Goal: Transaction & Acquisition: Download file/media

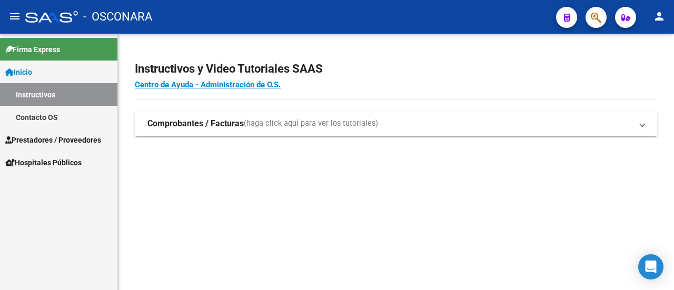
click at [92, 136] on span "Prestadores / Proveedores" at bounding box center [53, 140] width 96 height 12
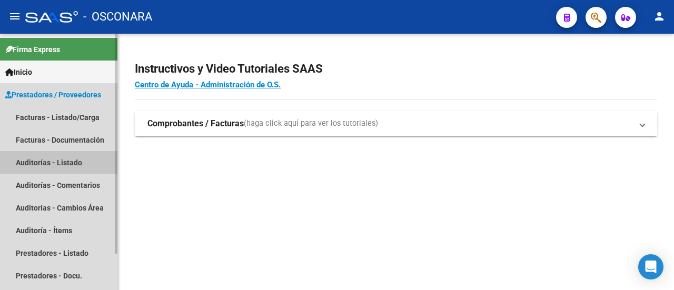
click at [83, 155] on link "Auditorías - Listado" at bounding box center [58, 162] width 117 height 23
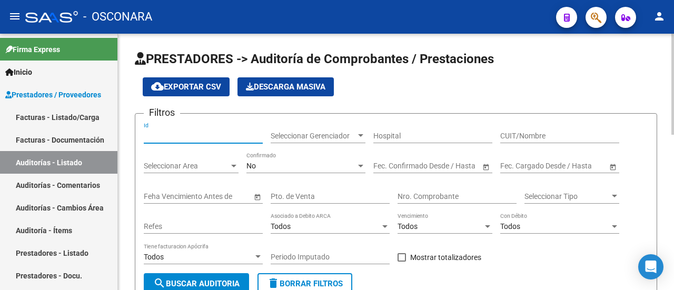
click at [244, 137] on input "Id" at bounding box center [203, 136] width 119 height 9
type input "8308"
click at [279, 156] on div "No Confirmado" at bounding box center [305, 162] width 119 height 21
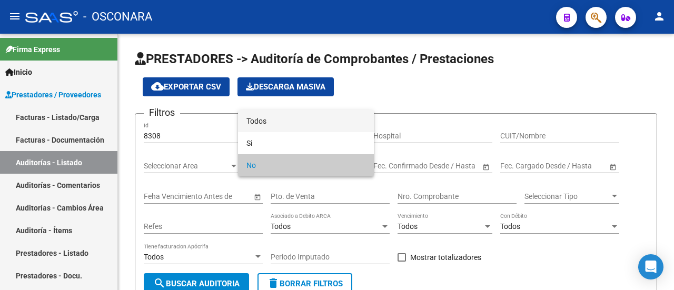
click at [285, 123] on span "Todos" at bounding box center [305, 121] width 119 height 22
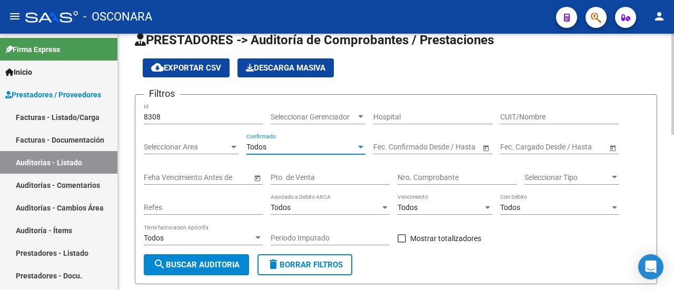
scroll to position [105, 0]
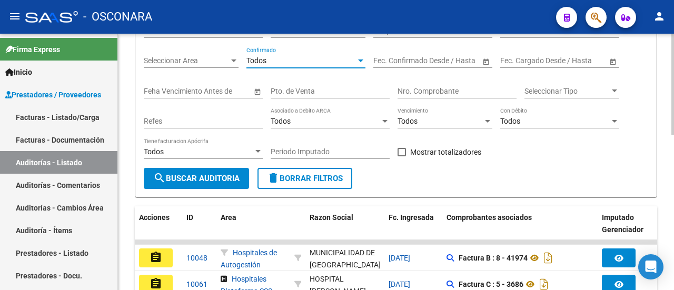
click at [208, 181] on span "search Buscar Auditoria" at bounding box center [196, 178] width 86 height 9
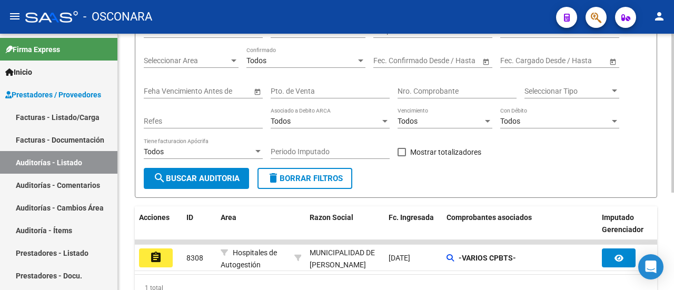
scroll to position [157, 0]
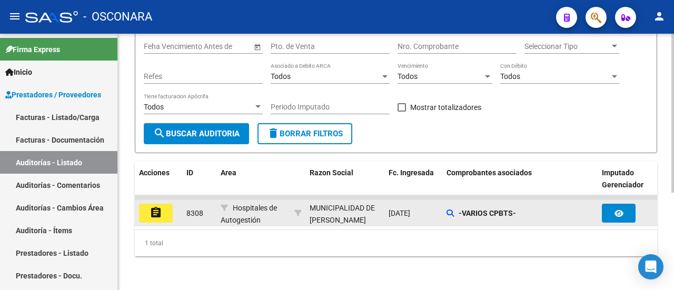
click at [149, 206] on mat-icon "assignment" at bounding box center [155, 212] width 13 height 13
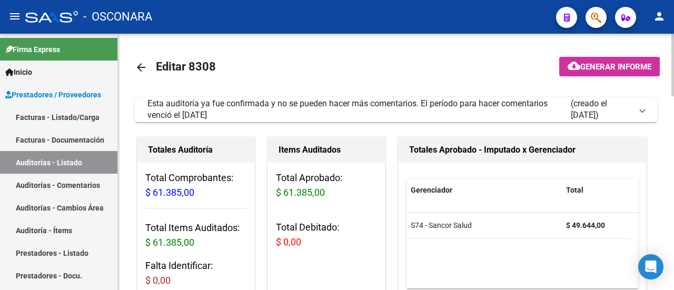
click at [601, 73] on button "cloud_download Generar informe" at bounding box center [609, 66] width 101 height 19
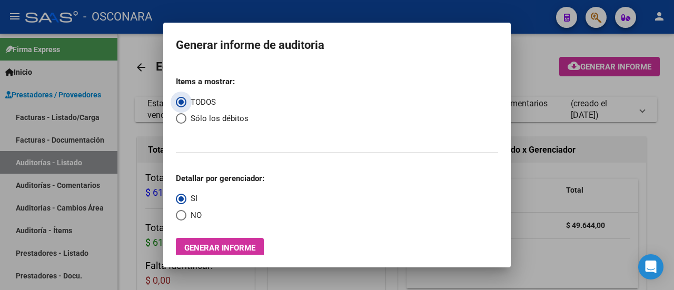
scroll to position [8, 0]
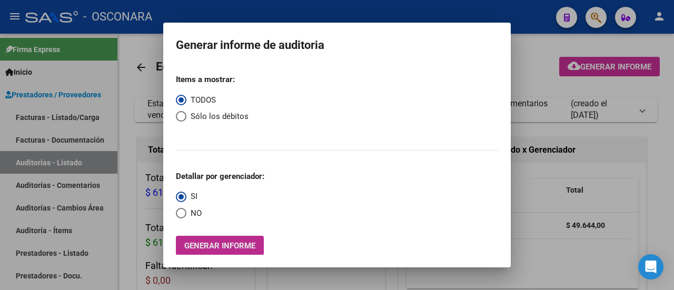
click at [207, 244] on span "Generar informe" at bounding box center [219, 245] width 71 height 9
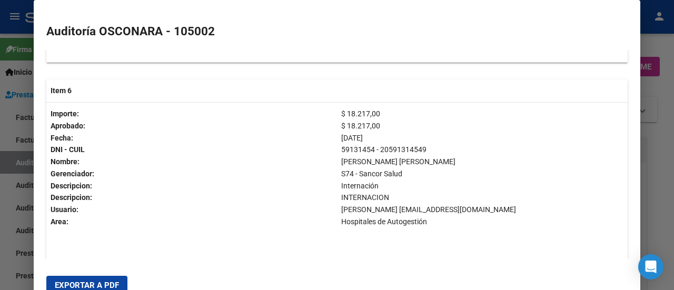
scroll to position [1368, 0]
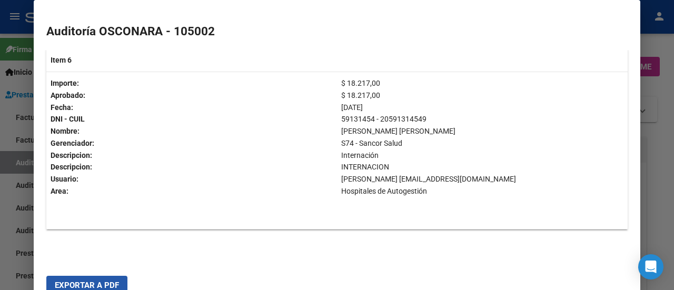
click at [87, 281] on span "Exportar a PDF" at bounding box center [87, 285] width 64 height 9
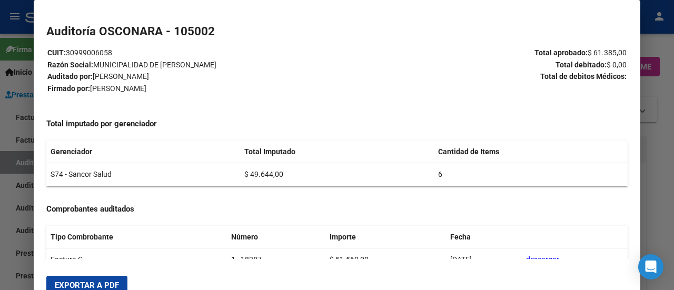
scroll to position [0, 0]
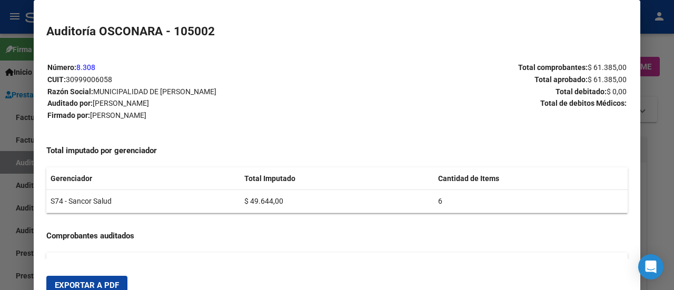
click at [649, 38] on div at bounding box center [337, 145] width 674 height 290
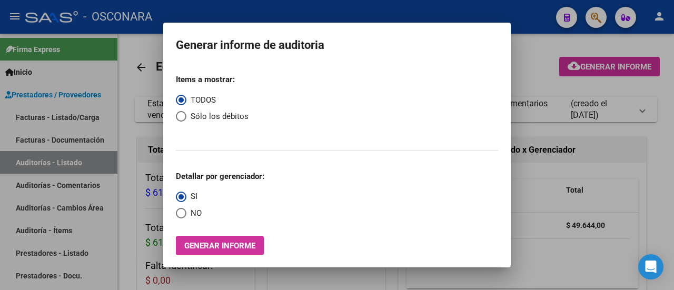
click at [540, 67] on div at bounding box center [337, 145] width 674 height 290
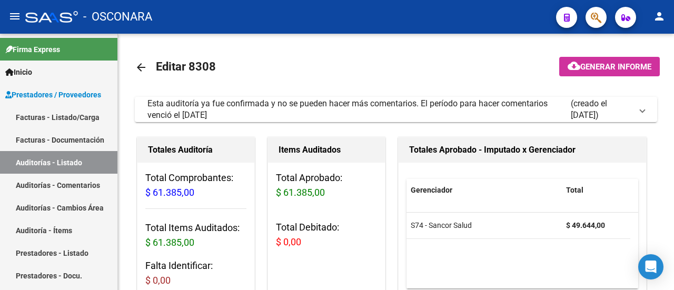
click at [141, 64] on mat-icon "arrow_back" at bounding box center [141, 67] width 13 height 13
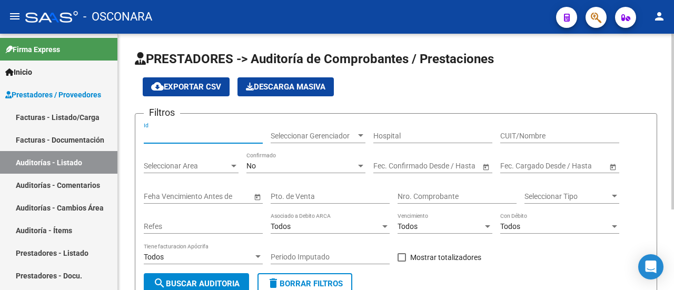
click at [202, 135] on input "Id" at bounding box center [203, 136] width 119 height 9
click at [274, 171] on div "No Confirmado" at bounding box center [305, 162] width 119 height 21
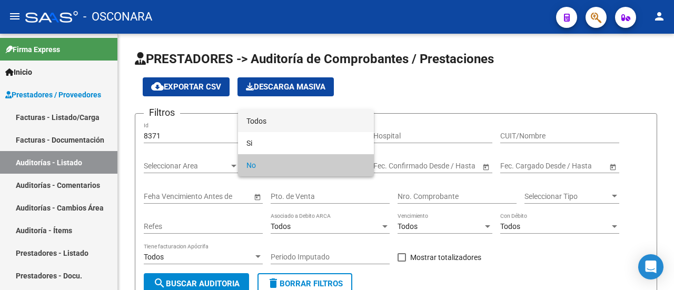
click at [266, 124] on span "Todos" at bounding box center [305, 121] width 119 height 22
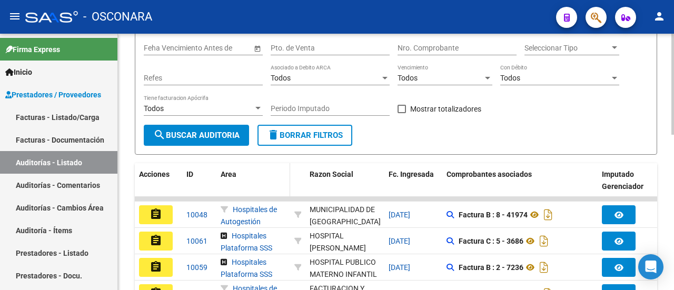
scroll to position [158, 0]
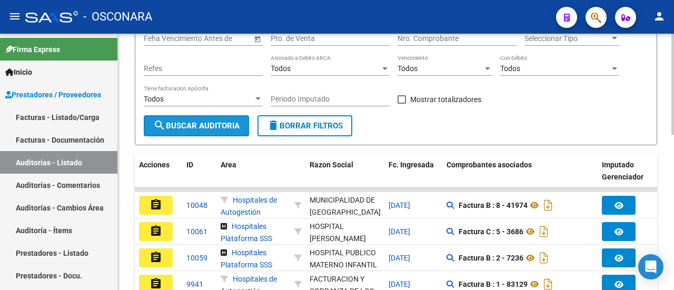
click at [204, 131] on button "search Buscar Auditoria" at bounding box center [196, 125] width 105 height 21
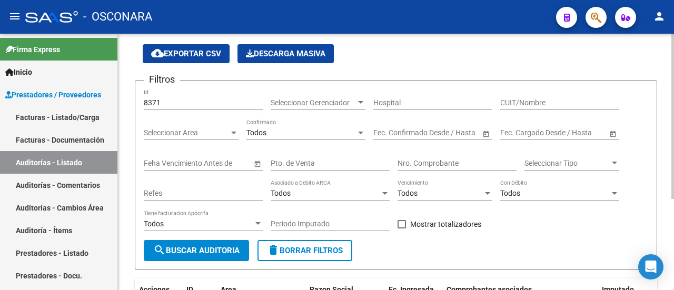
scroll to position [0, 0]
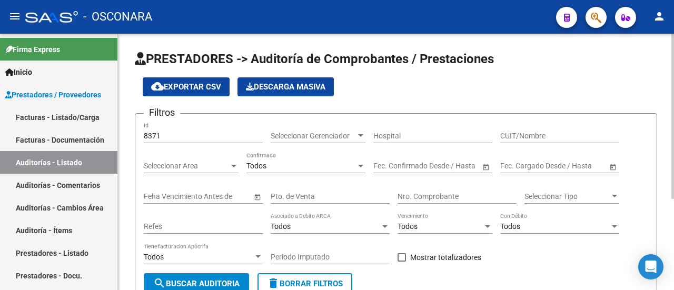
click at [192, 128] on div "8371 Id" at bounding box center [203, 132] width 119 height 21
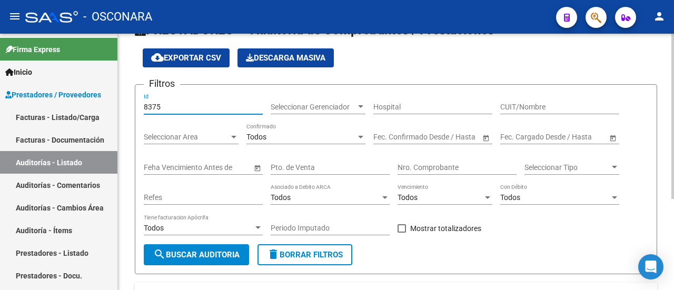
scroll to position [53, 0]
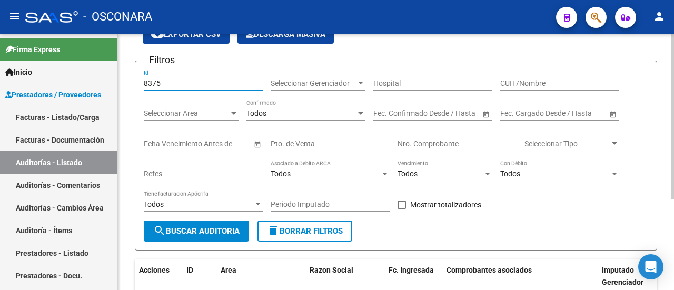
type input "8375"
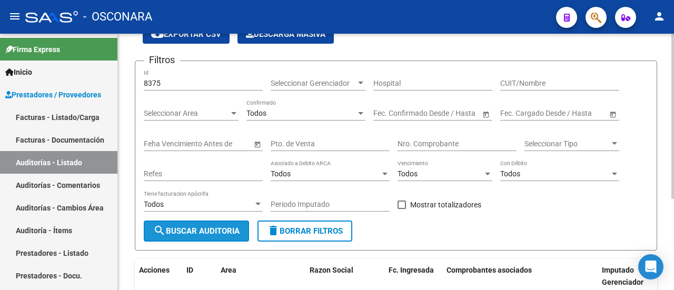
click at [189, 227] on span "search Buscar Auditoria" at bounding box center [196, 230] width 86 height 9
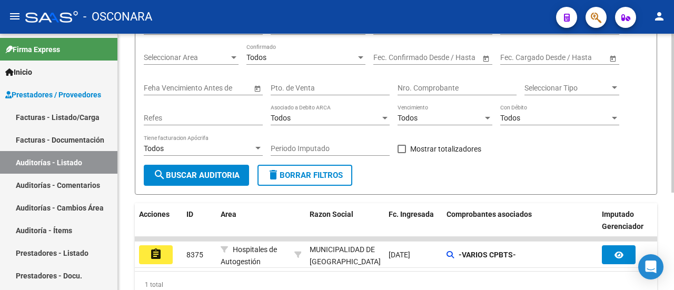
scroll to position [157, 0]
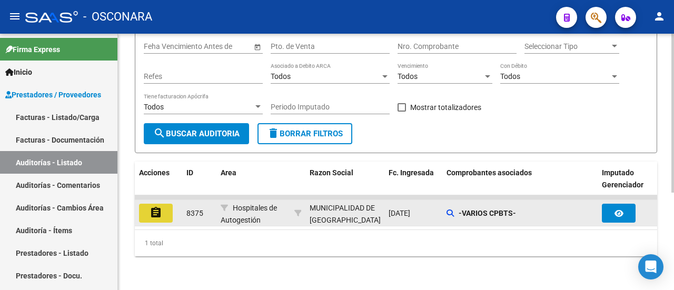
click at [162, 204] on button "assignment" at bounding box center [156, 213] width 34 height 19
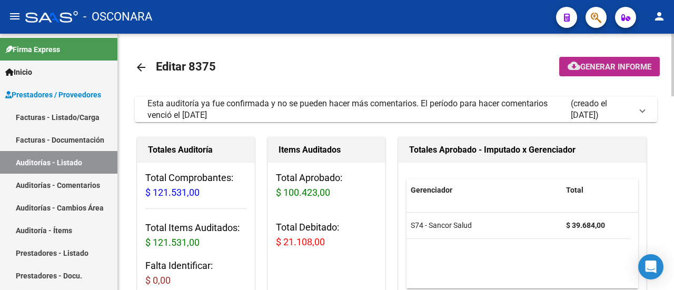
click at [597, 69] on span "Generar informe" at bounding box center [615, 66] width 71 height 9
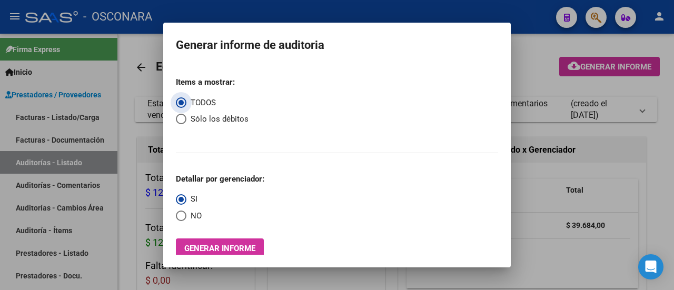
scroll to position [8, 0]
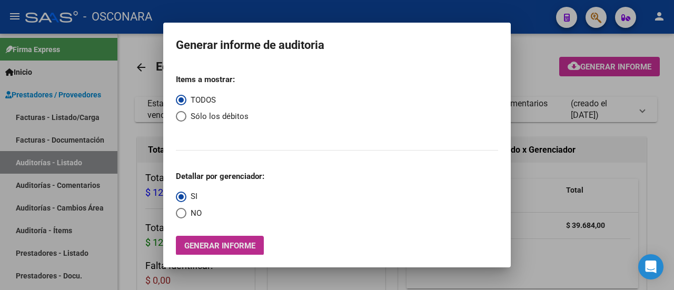
click at [226, 242] on span "Generar informe" at bounding box center [219, 245] width 71 height 9
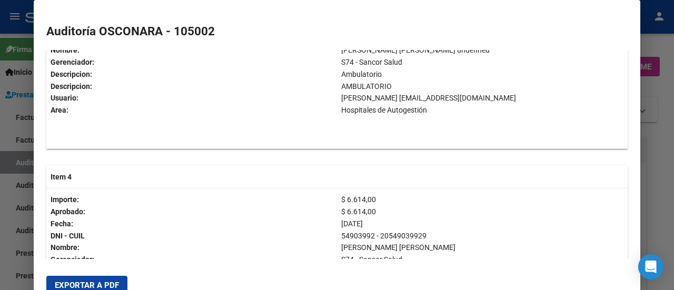
scroll to position [895, 0]
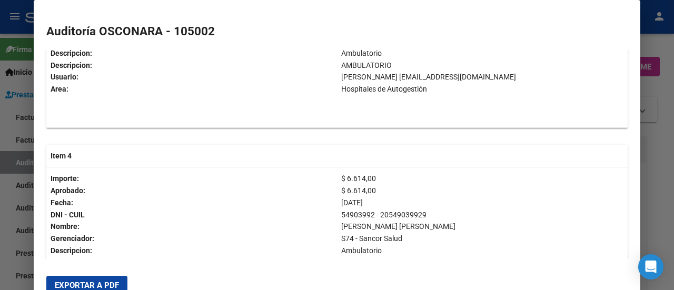
click at [81, 285] on span "Exportar a PDF" at bounding box center [87, 285] width 64 height 9
click at [0, 118] on div at bounding box center [337, 145] width 674 height 290
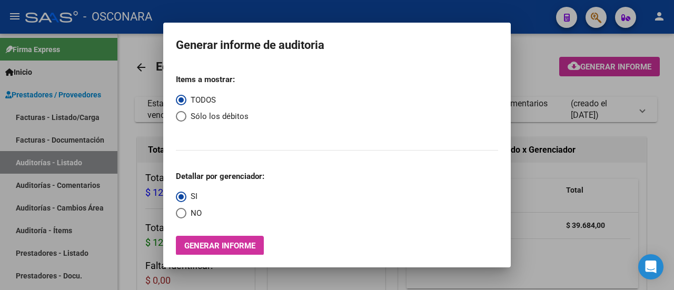
click at [535, 67] on div at bounding box center [337, 145] width 674 height 290
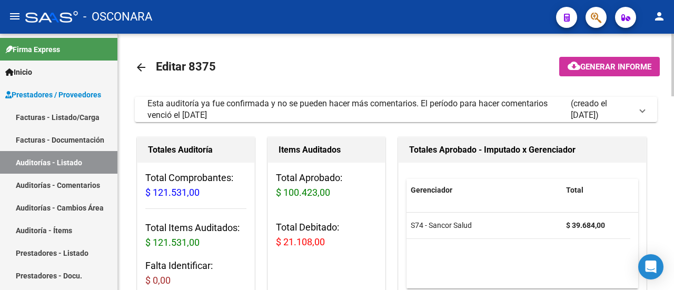
click at [142, 69] on mat-icon "arrow_back" at bounding box center [141, 67] width 13 height 13
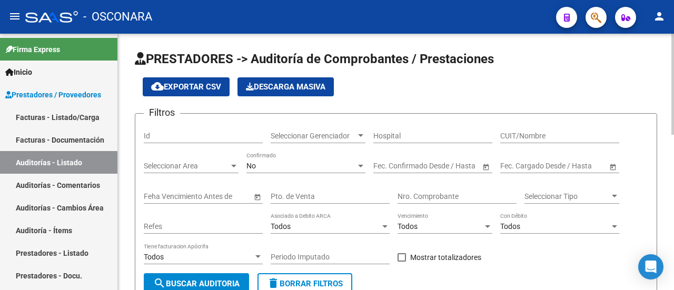
click at [197, 133] on input "Id" at bounding box center [203, 136] width 119 height 9
type input "8390"
click at [267, 165] on div "No" at bounding box center [300, 166] width 109 height 9
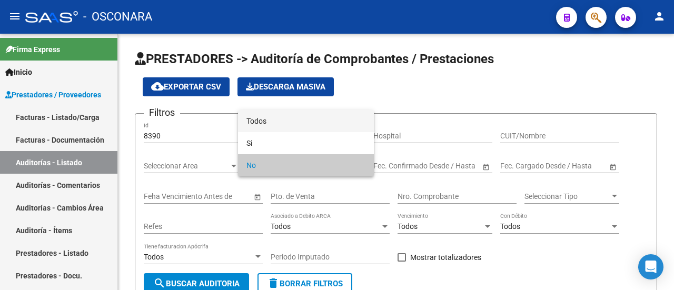
click at [269, 115] on span "Todos" at bounding box center [305, 121] width 119 height 22
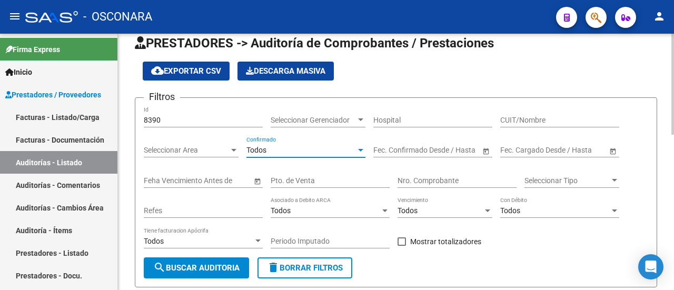
scroll to position [53, 0]
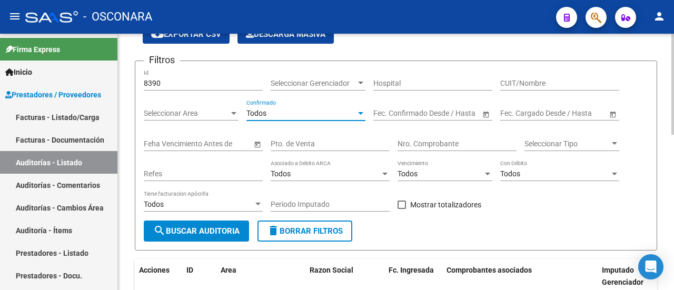
click at [211, 232] on span "search Buscar Auditoria" at bounding box center [196, 230] width 86 height 9
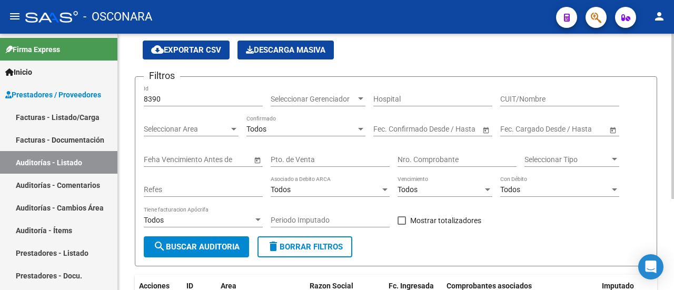
scroll to position [36, 0]
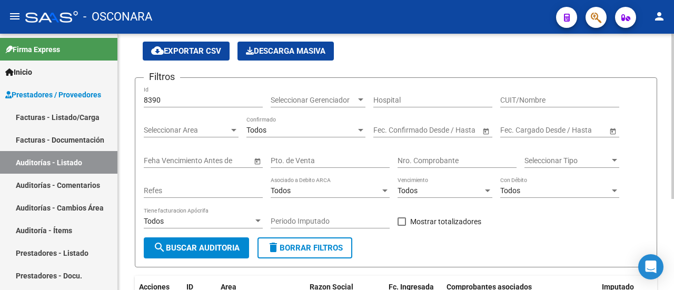
click at [292, 245] on span "delete Borrar Filtros" at bounding box center [305, 247] width 76 height 9
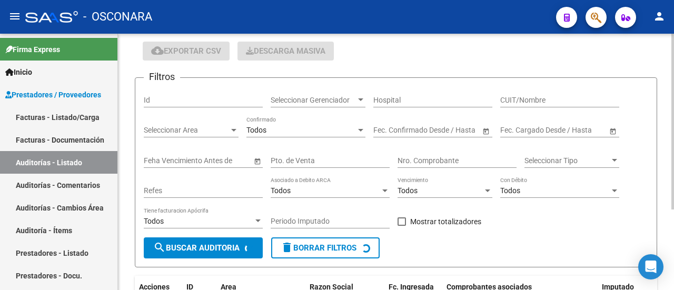
click at [185, 99] on input "Id" at bounding box center [203, 100] width 119 height 9
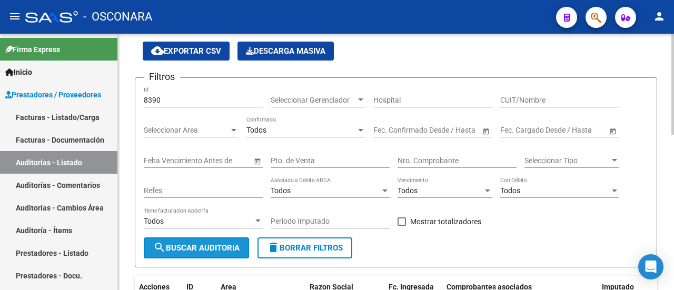
click at [200, 253] on button "search Buscar Auditoria" at bounding box center [196, 247] width 105 height 21
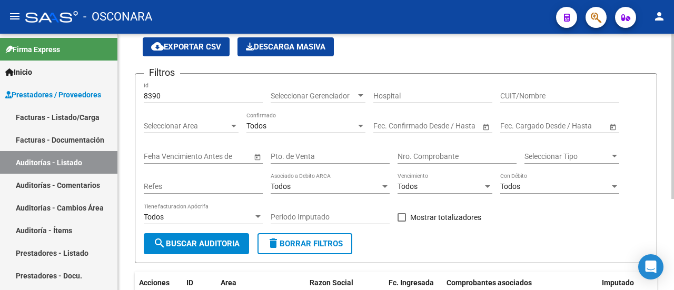
scroll to position [0, 0]
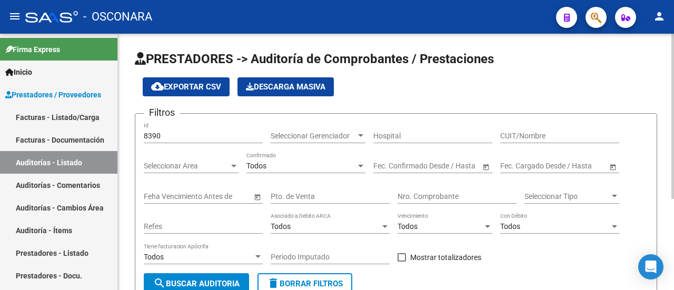
click at [201, 135] on input "8390" at bounding box center [203, 136] width 119 height 9
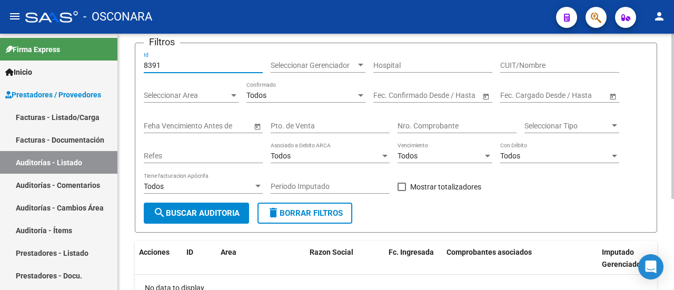
scroll to position [141, 0]
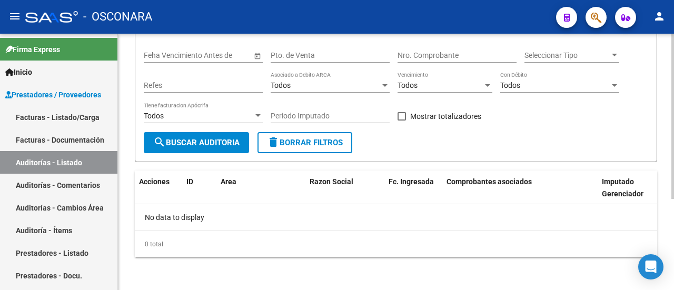
click at [218, 141] on span "search Buscar Auditoria" at bounding box center [196, 142] width 86 height 9
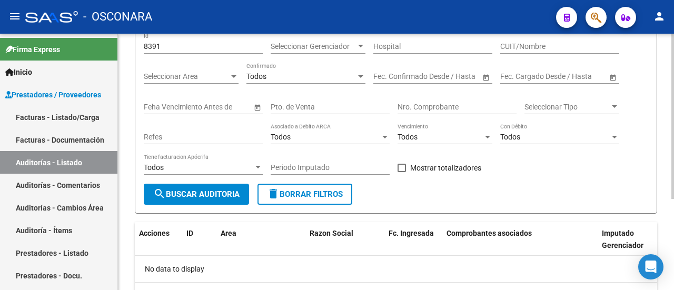
scroll to position [36, 0]
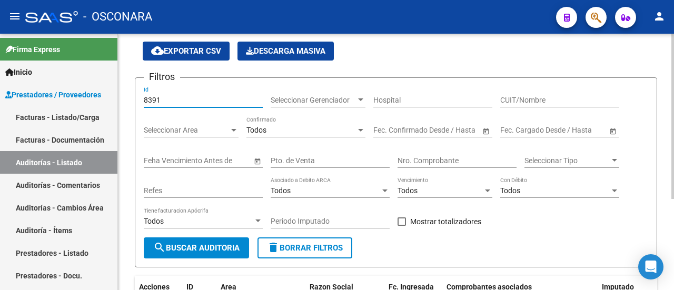
click at [211, 102] on input "8391" at bounding box center [203, 100] width 119 height 9
click at [203, 252] on span "search Buscar Auditoria" at bounding box center [196, 247] width 86 height 9
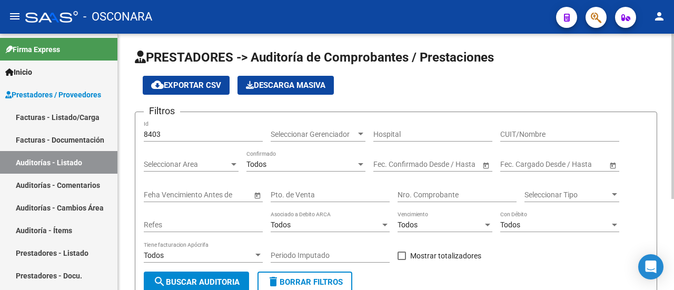
scroll to position [0, 0]
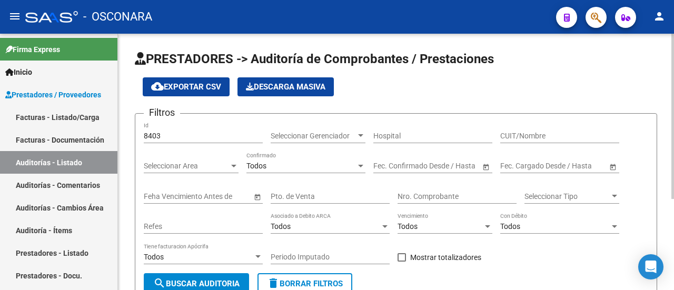
click at [162, 142] on div "8403 Id" at bounding box center [203, 132] width 119 height 21
click at [183, 129] on div "8403 Id" at bounding box center [203, 132] width 119 height 21
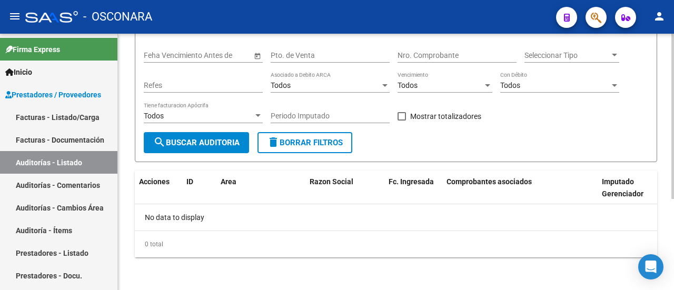
scroll to position [36, 0]
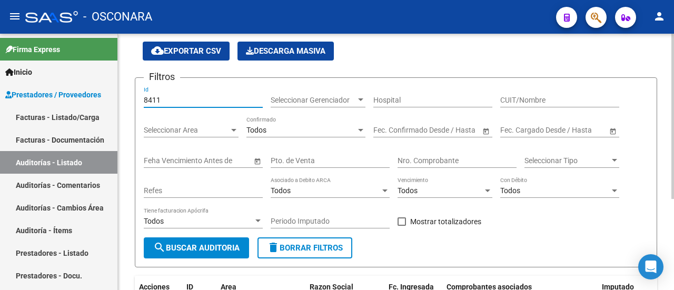
click at [198, 248] on span "search Buscar Auditoria" at bounding box center [196, 247] width 86 height 9
click at [180, 98] on input "8411" at bounding box center [203, 100] width 119 height 9
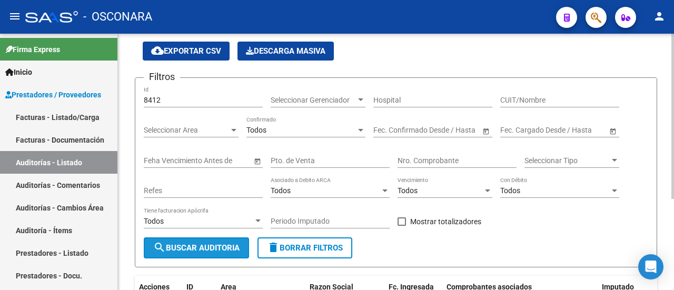
click at [178, 247] on span "search Buscar Auditoria" at bounding box center [196, 247] width 86 height 9
click at [184, 108] on div "8412 Id" at bounding box center [203, 101] width 119 height 30
click at [180, 102] on input "8412" at bounding box center [203, 100] width 119 height 9
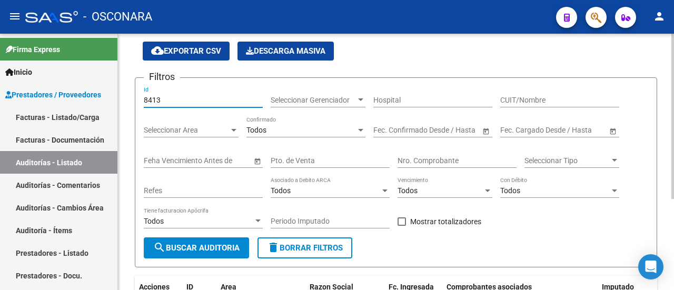
click at [186, 249] on span "search Buscar Auditoria" at bounding box center [196, 247] width 86 height 9
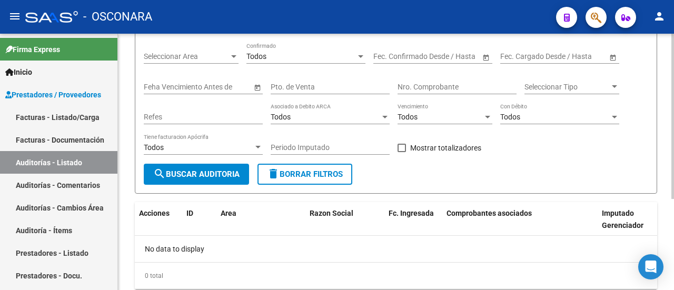
scroll to position [88, 0]
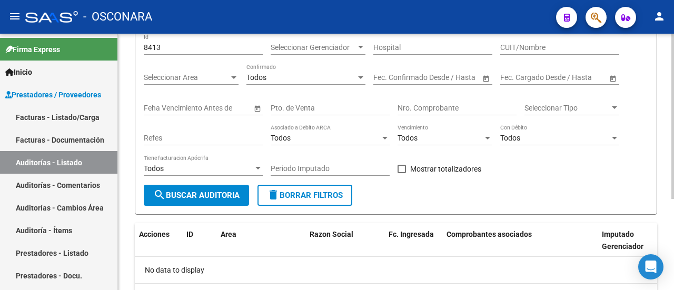
click at [184, 51] on input "8413" at bounding box center [203, 47] width 119 height 9
click at [198, 193] on span "search Buscar Auditoria" at bounding box center [196, 195] width 86 height 9
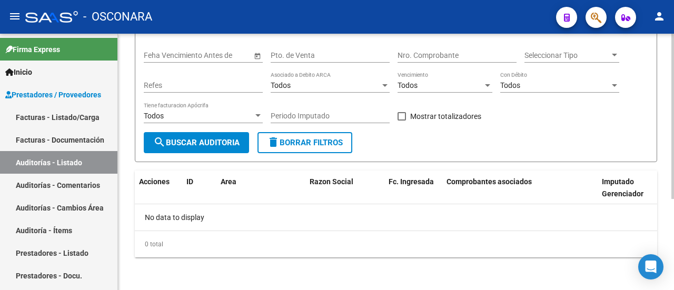
scroll to position [36, 0]
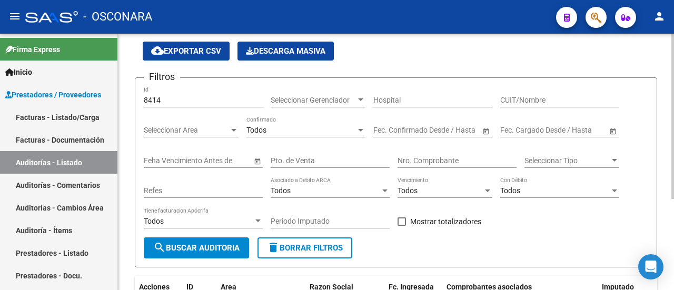
click at [184, 96] on input "8414" at bounding box center [203, 100] width 119 height 9
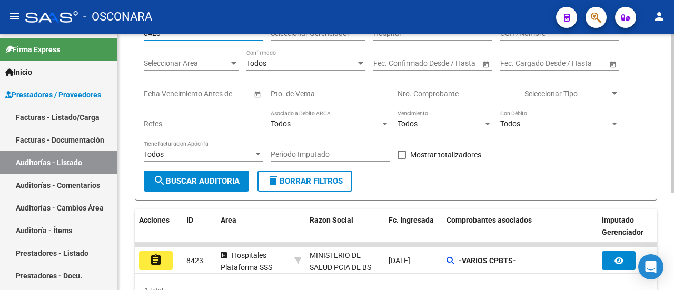
scroll to position [141, 0]
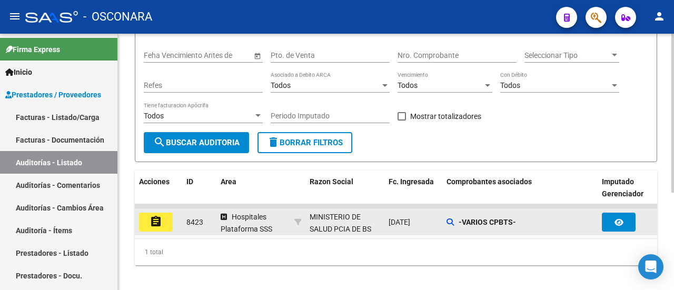
type input "8423"
click at [151, 223] on mat-icon "assignment" at bounding box center [155, 221] width 13 height 13
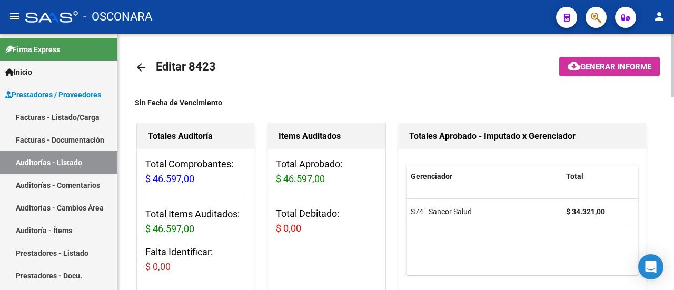
click at [595, 65] on span "Generar informe" at bounding box center [615, 66] width 71 height 9
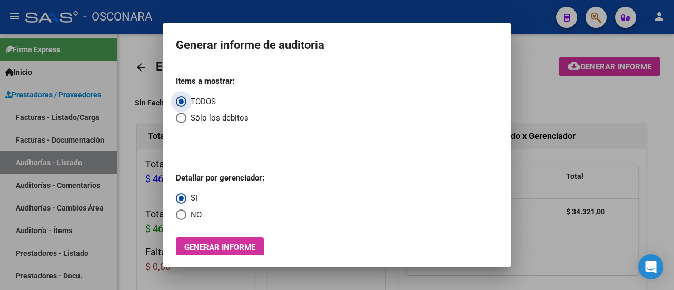
scroll to position [8, 0]
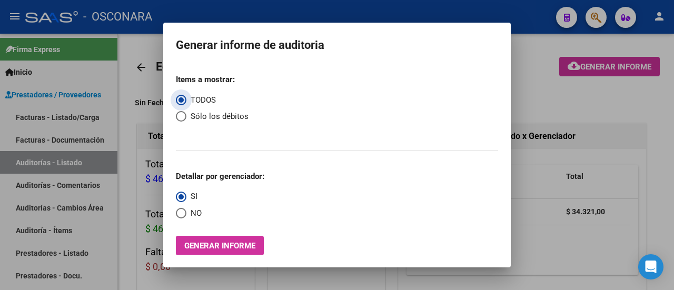
click at [251, 241] on span "Generar informe" at bounding box center [219, 245] width 71 height 9
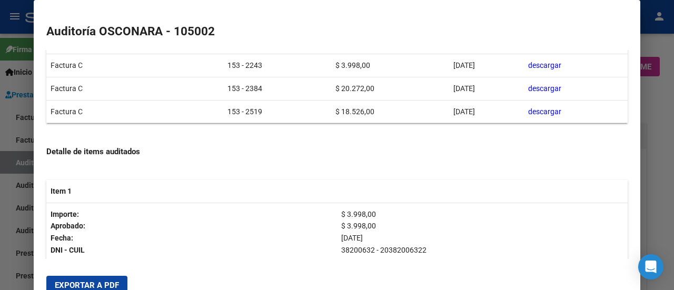
scroll to position [368, 0]
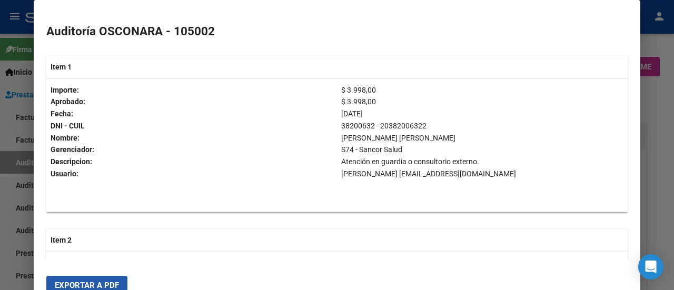
click at [78, 281] on span "Exportar a PDF" at bounding box center [87, 285] width 64 height 9
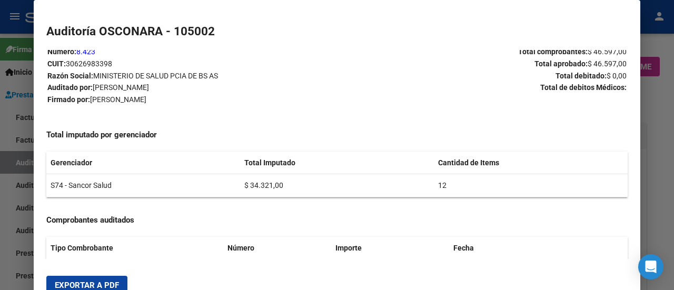
scroll to position [0, 0]
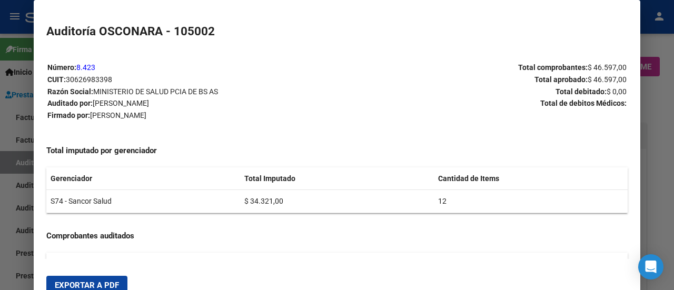
click at [660, 132] on div at bounding box center [337, 145] width 674 height 290
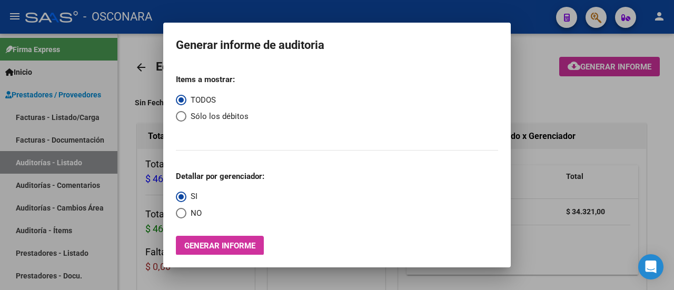
click at [624, 175] on div at bounding box center [337, 145] width 674 height 290
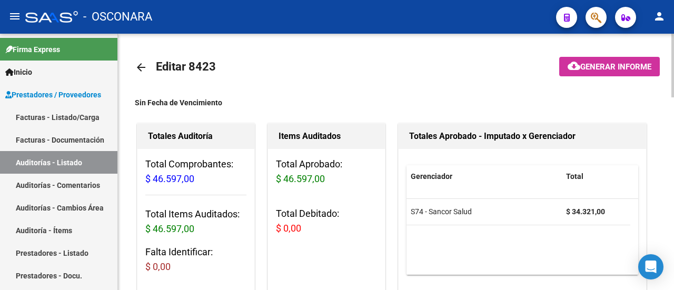
click at [136, 69] on mat-icon "arrow_back" at bounding box center [141, 67] width 13 height 13
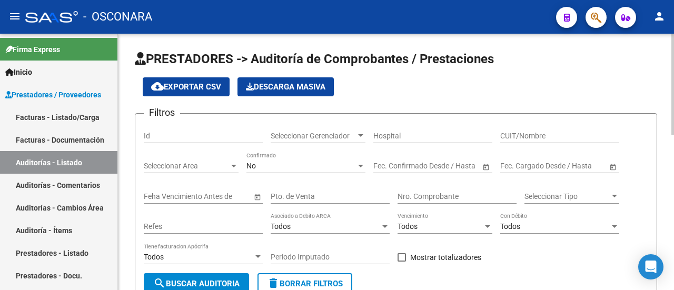
click at [221, 134] on input "Id" at bounding box center [203, 136] width 119 height 9
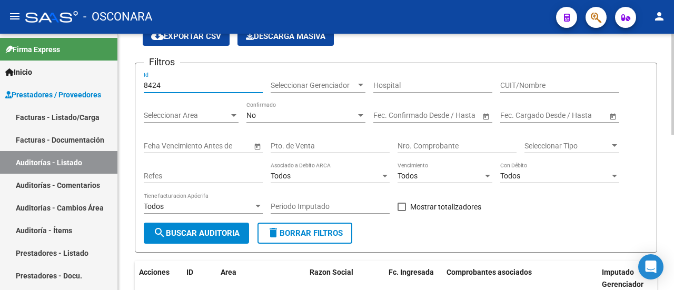
scroll to position [105, 0]
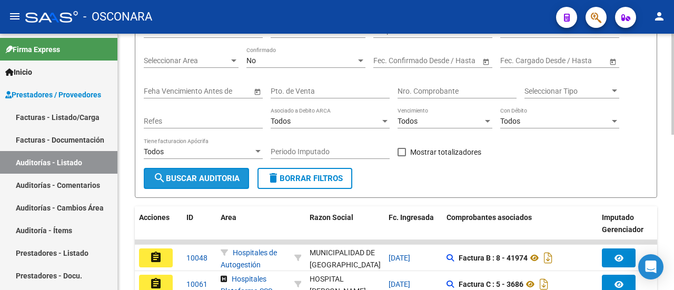
click at [217, 174] on span "search Buscar Auditoria" at bounding box center [196, 178] width 86 height 9
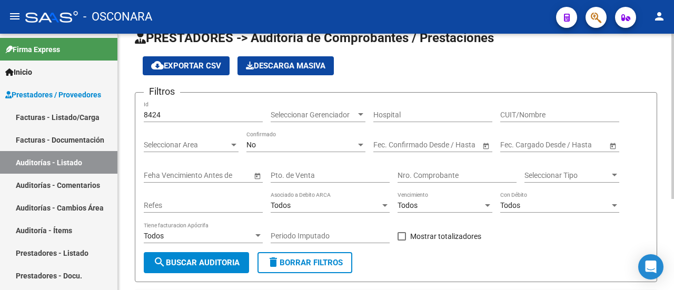
scroll to position [0, 0]
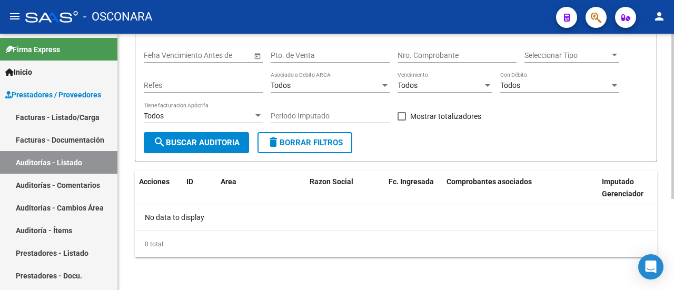
click at [198, 143] on span "search Buscar Auditoria" at bounding box center [196, 142] width 86 height 9
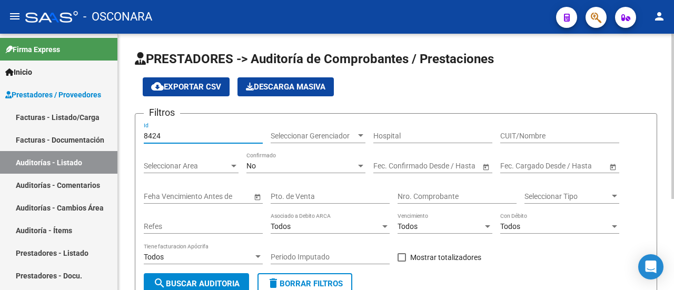
click at [192, 139] on input "8424" at bounding box center [203, 136] width 119 height 9
type input "8426"
click at [198, 288] on span "search Buscar Auditoria" at bounding box center [196, 283] width 86 height 9
click at [292, 83] on span "Descarga Masiva" at bounding box center [285, 86] width 79 height 9
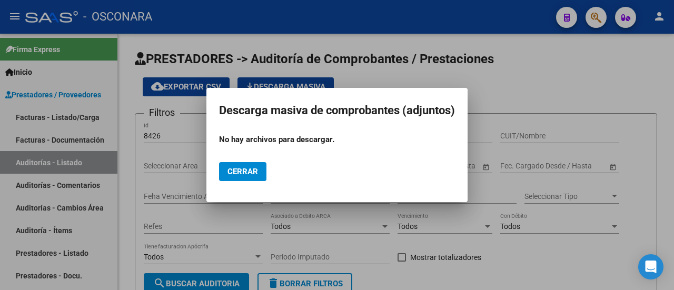
click at [543, 93] on div at bounding box center [337, 145] width 674 height 290
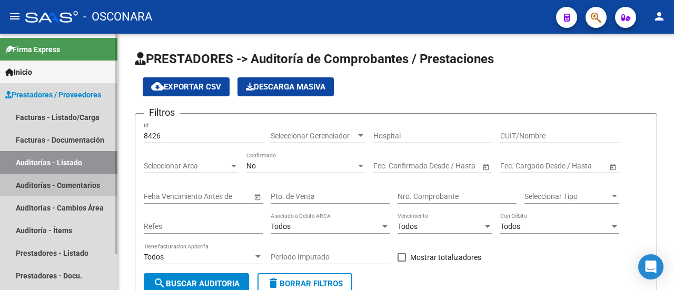
click at [50, 191] on link "Auditorías - Comentarios" at bounding box center [58, 185] width 117 height 23
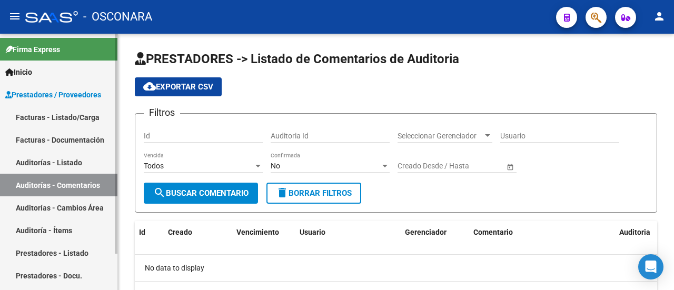
scroll to position [42, 0]
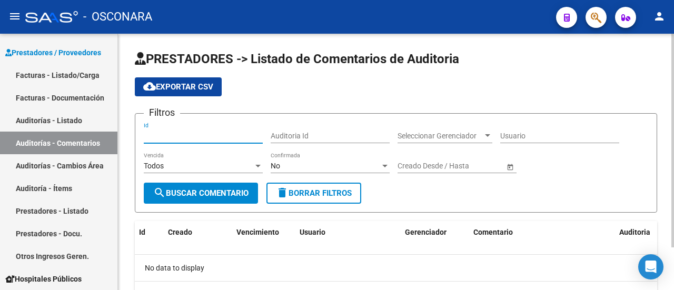
click at [186, 132] on input "Id" at bounding box center [203, 136] width 119 height 9
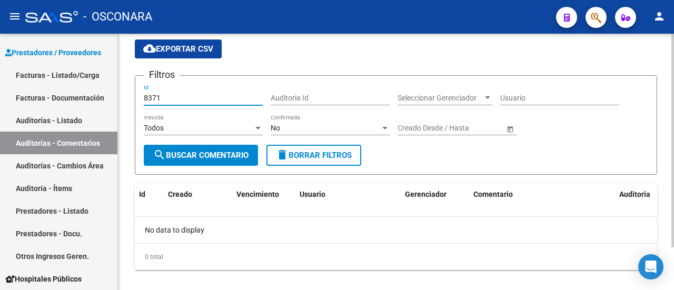
scroll to position [51, 0]
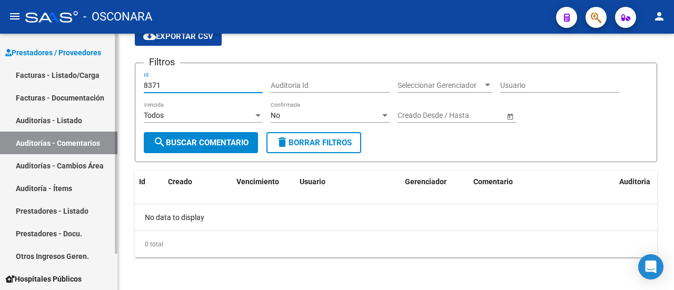
type input "8371"
click at [83, 168] on link "Auditorías - Cambios Área" at bounding box center [58, 165] width 117 height 23
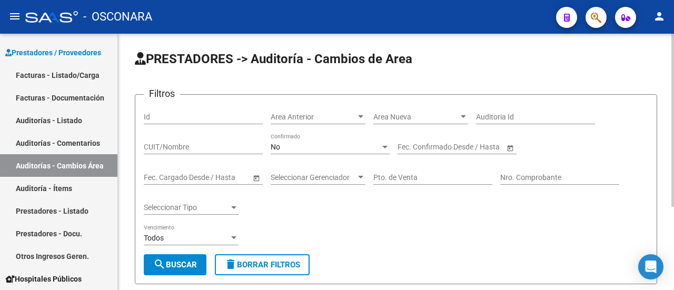
click at [174, 116] on input "Id" at bounding box center [203, 117] width 119 height 9
type input "8371"
click at [285, 141] on div "No Confirmado" at bounding box center [330, 143] width 119 height 21
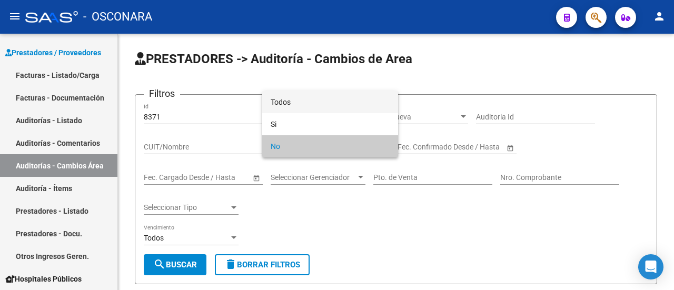
click at [280, 106] on span "Todos" at bounding box center [330, 102] width 119 height 22
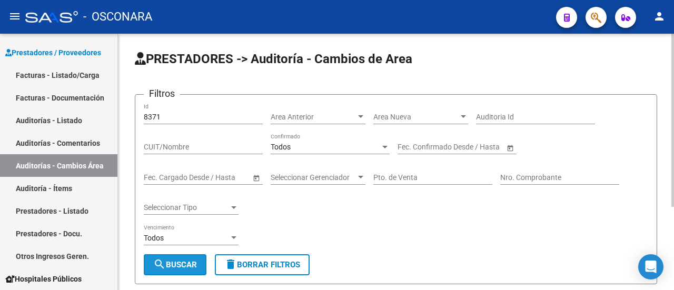
click at [176, 269] on button "search Buscar" at bounding box center [175, 264] width 63 height 21
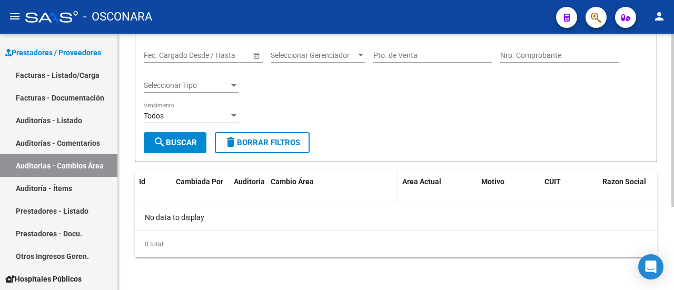
scroll to position [122, 0]
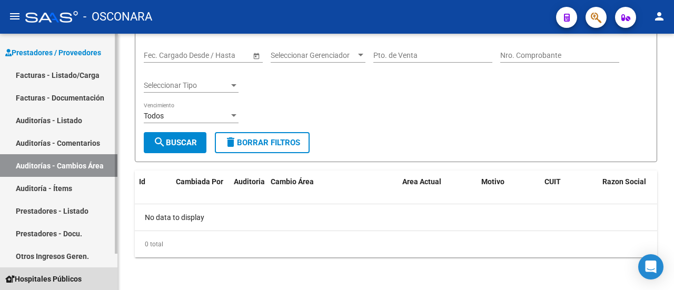
click at [81, 284] on span "Hospitales Públicos" at bounding box center [43, 279] width 76 height 12
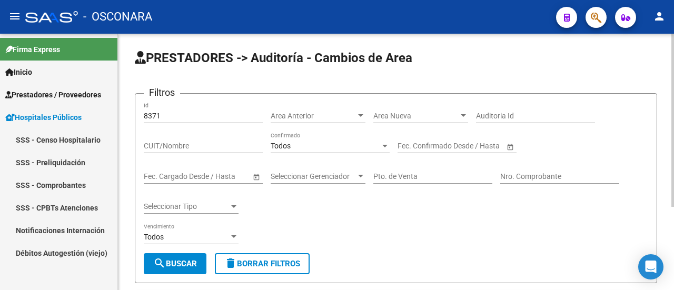
scroll to position [0, 0]
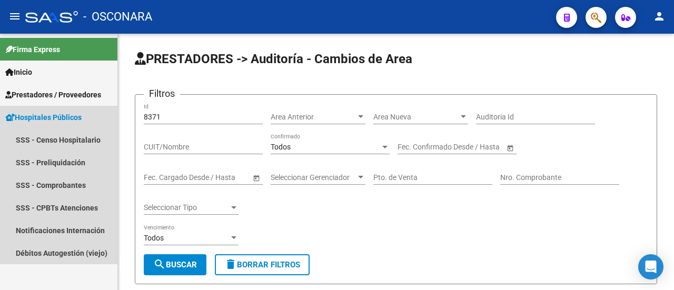
click at [34, 118] on span "Hospitales Públicos" at bounding box center [43, 118] width 76 height 12
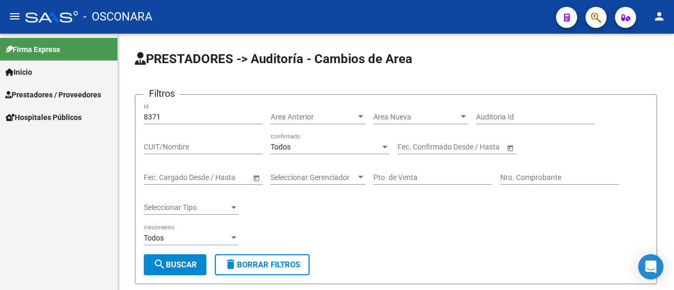
click at [34, 118] on span "Hospitales Públicos" at bounding box center [43, 118] width 76 height 12
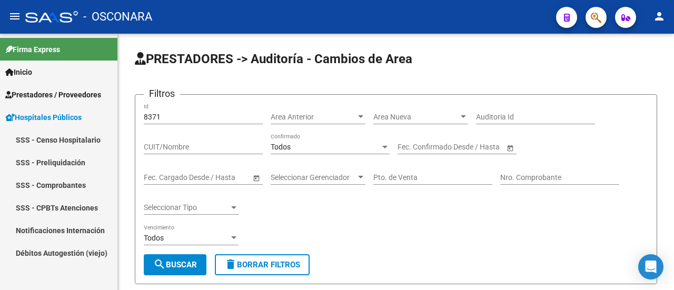
click at [52, 142] on link "SSS - Censo Hospitalario" at bounding box center [58, 139] width 117 height 23
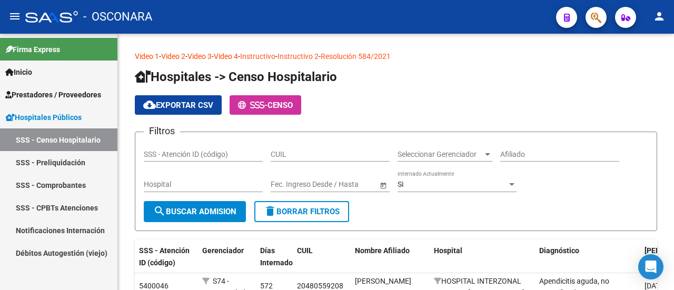
click at [2, 91] on link "Prestadores / Proveedores" at bounding box center [58, 94] width 117 height 23
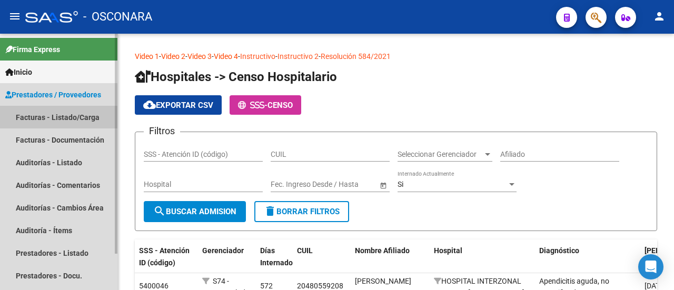
click at [58, 119] on link "Facturas - Listado/Carga" at bounding box center [58, 117] width 117 height 23
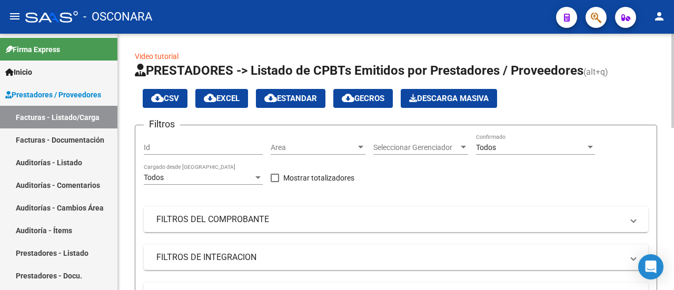
scroll to position [53, 0]
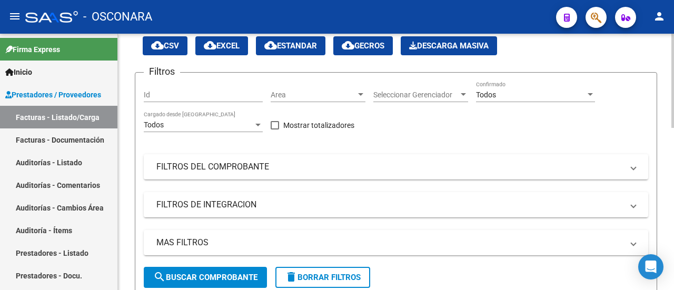
click at [183, 91] on input "Id" at bounding box center [203, 95] width 119 height 9
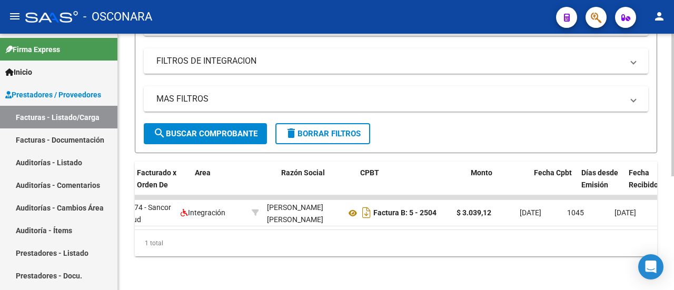
scroll to position [0, 102]
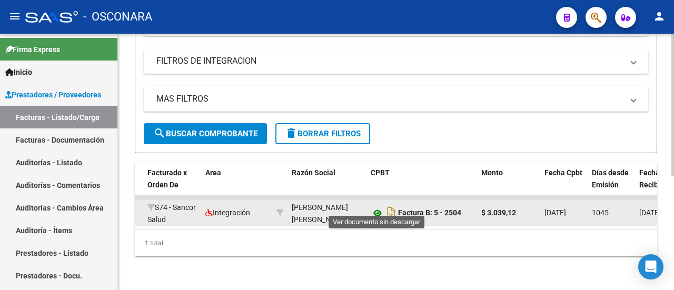
click at [377, 207] on icon at bounding box center [378, 213] width 14 height 13
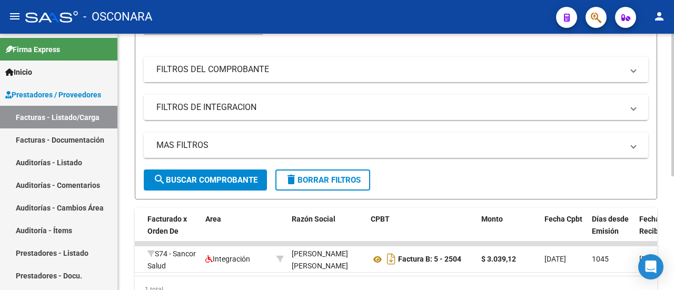
scroll to position [45, 0]
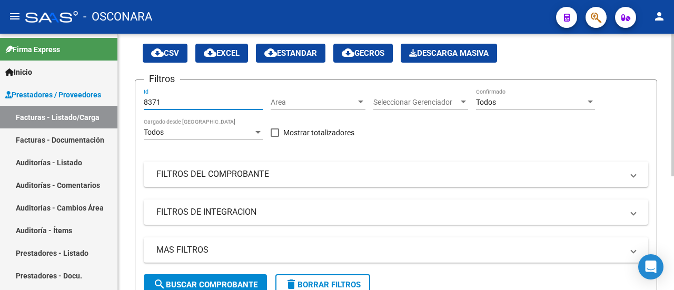
click at [179, 101] on input "8371" at bounding box center [203, 102] width 119 height 9
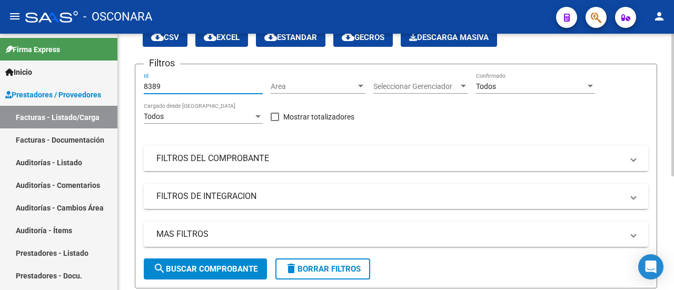
scroll to position [98, 0]
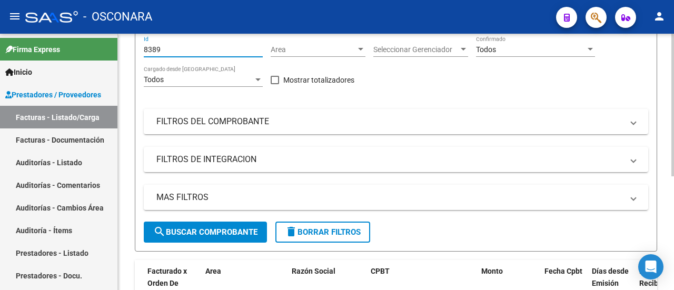
type input "8389"
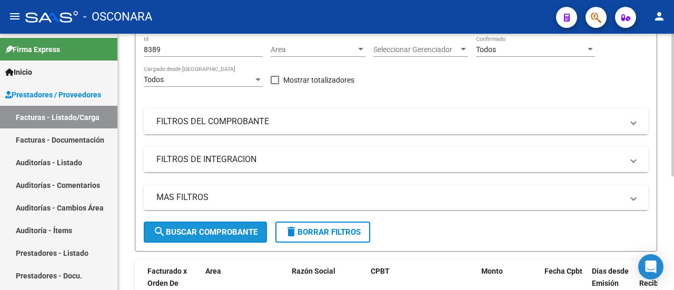
click at [224, 233] on span "search Buscar Comprobante" at bounding box center [205, 231] width 104 height 9
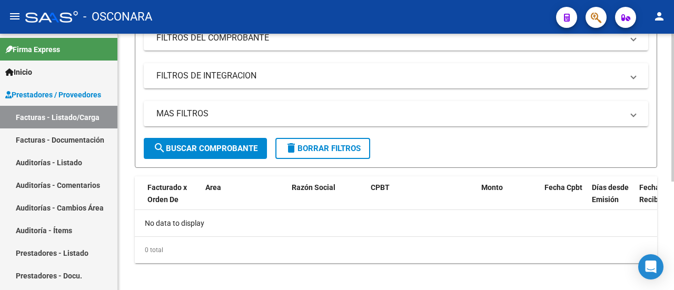
scroll to position [187, 0]
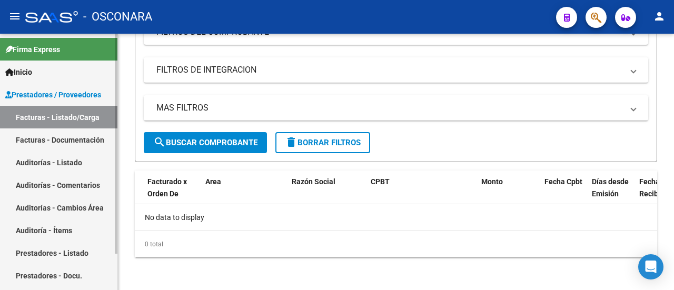
click at [85, 143] on link "Facturas - Documentación" at bounding box center [58, 139] width 117 height 23
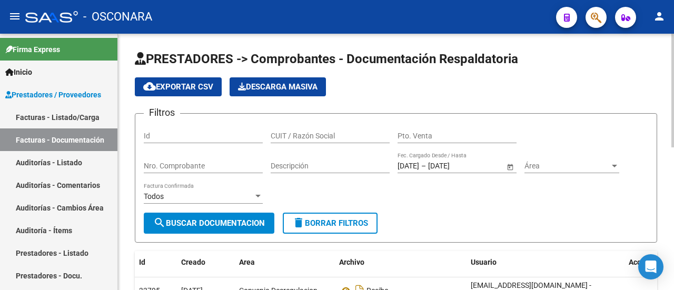
click at [404, 77] on div "cloud_download Exportar CSV Descarga Masiva" at bounding box center [396, 86] width 522 height 19
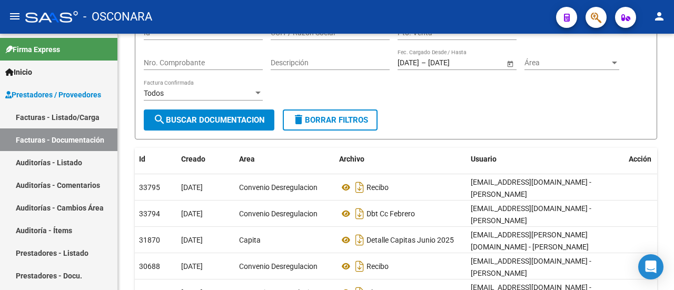
scroll to position [105, 0]
